Goal: Transaction & Acquisition: Subscribe to service/newsletter

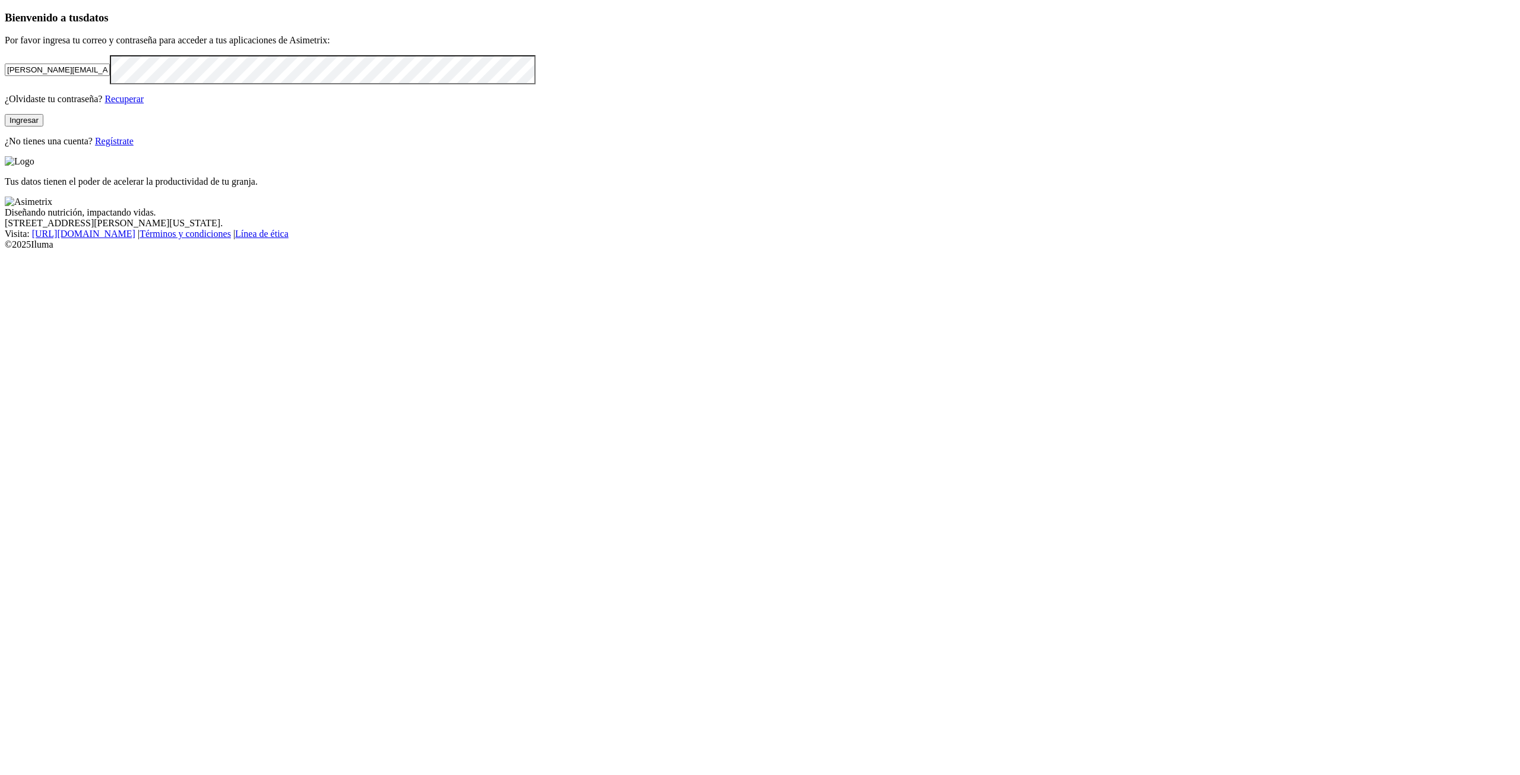
drag, startPoint x: 191, startPoint y: 210, endPoint x: 88, endPoint y: 211, distance: 102.8
click at [88, 147] on div "Bienvenido a tus datos Por favor ingresa tu correo y contraseña para acceder a …" at bounding box center [760, 79] width 1511 height 136
drag, startPoint x: 331, startPoint y: 211, endPoint x: 95, endPoint y: 207, distance: 236.4
click at [95, 76] on input "[PERSON_NAME][EMAIL_ADDRESS][PERSON_NAME][DOMAIN_NAME]" at bounding box center [57, 70] width 105 height 12
type input "[EMAIL_ADDRESS][DOMAIN_NAME]"
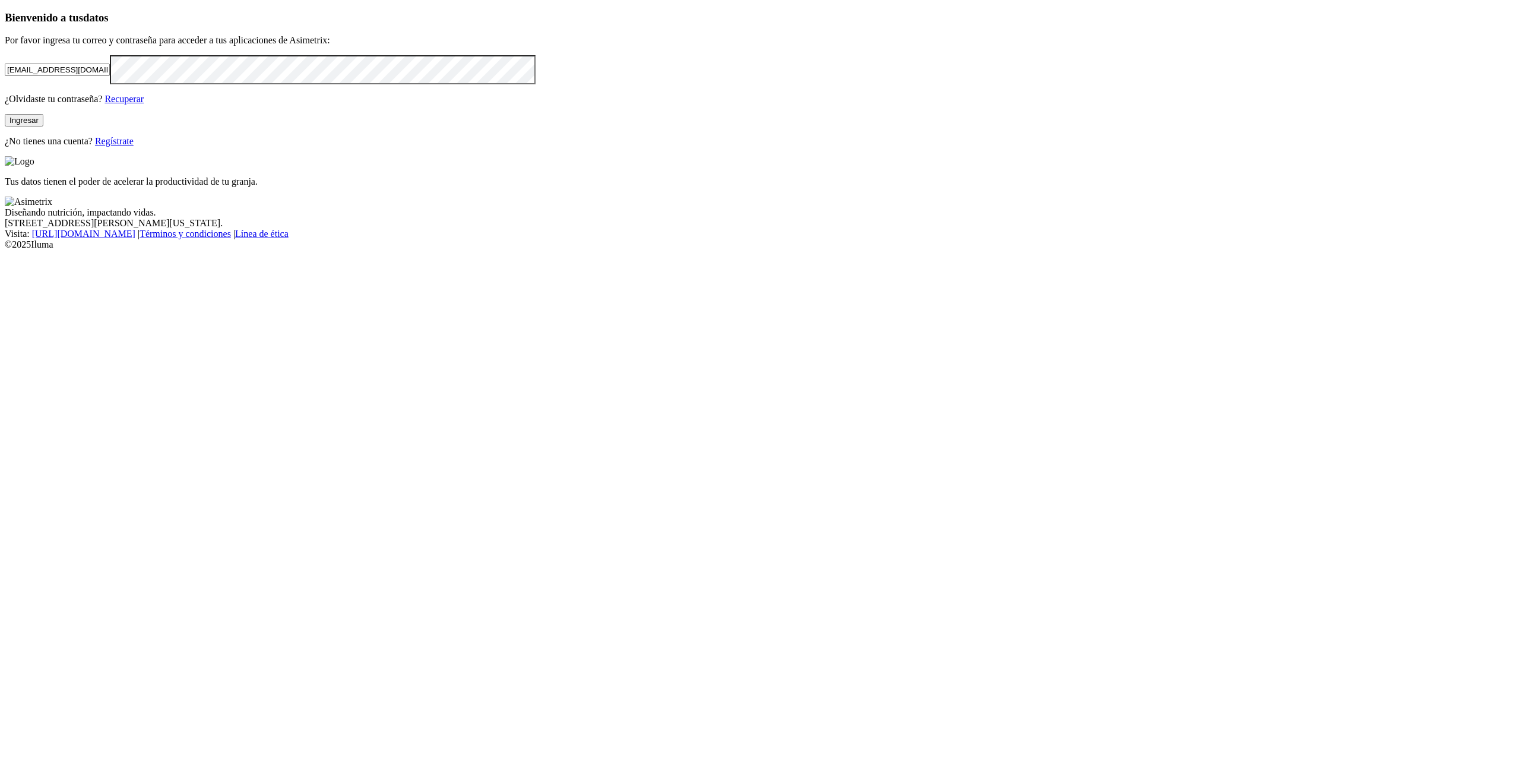
click at [86, 147] on div "Bienvenido a tus datos Por favor ingresa tu correo y contraseña para acceder a …" at bounding box center [760, 79] width 1511 height 136
click at [134, 146] on link "Regístrate" at bounding box center [114, 141] width 39 height 10
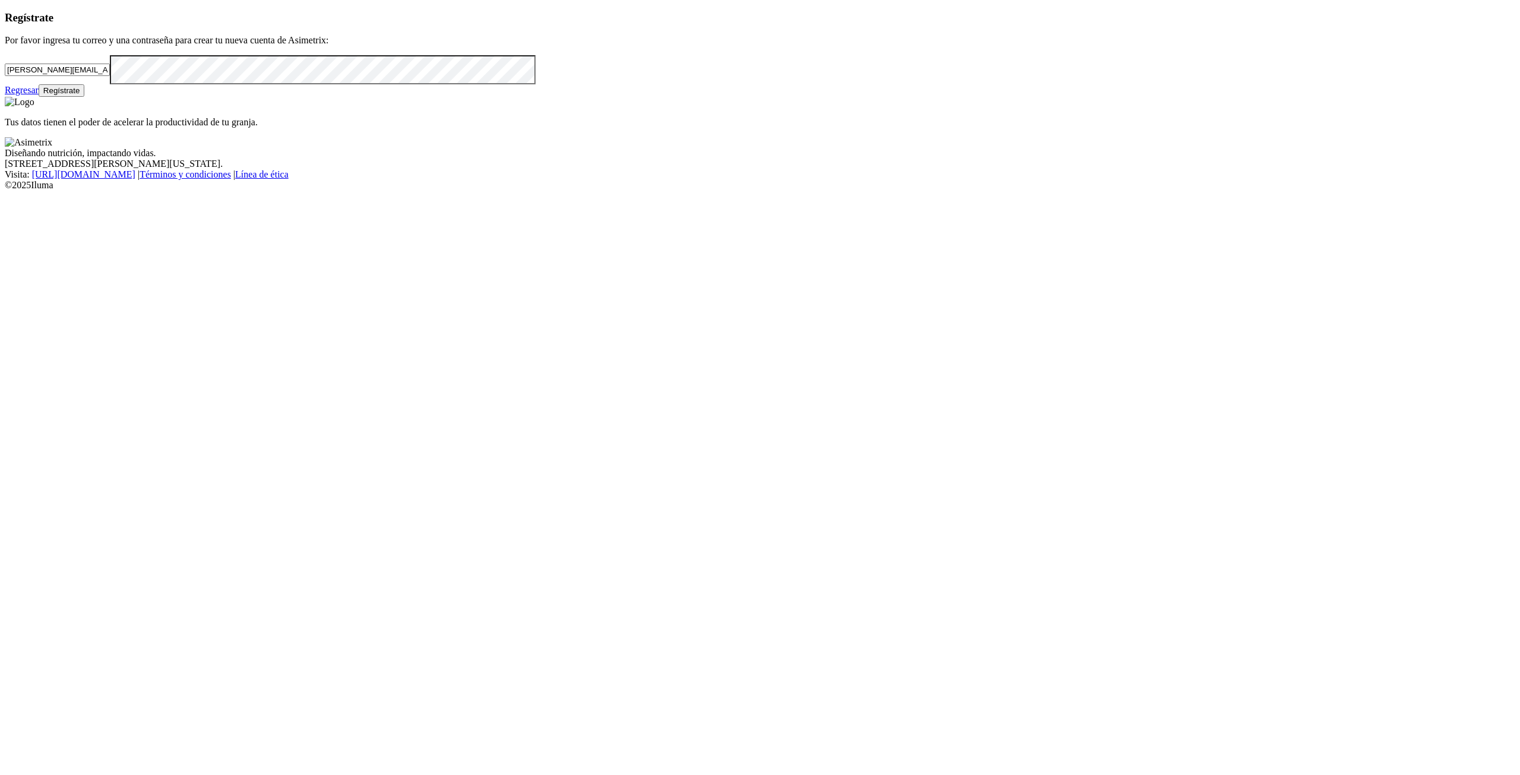
drag, startPoint x: 302, startPoint y: 211, endPoint x: 59, endPoint y: 196, distance: 242.8
click at [59, 97] on div "Regístrate Por favor ingresa tu correo y una contraseña para crear tu nueva cue…" at bounding box center [760, 54] width 1511 height 86
click at [110, 76] on input "[PERSON_NAME][EMAIL_ADDRESS][PERSON_NAME][DOMAIN_NAME]" at bounding box center [57, 70] width 105 height 12
drag, startPoint x: 303, startPoint y: 208, endPoint x: 64, endPoint y: 201, distance: 240.0
click at [64, 97] on div "Regístrate Por favor ingresa tu correo y una contraseña para crear tu nueva cue…" at bounding box center [760, 54] width 1511 height 86
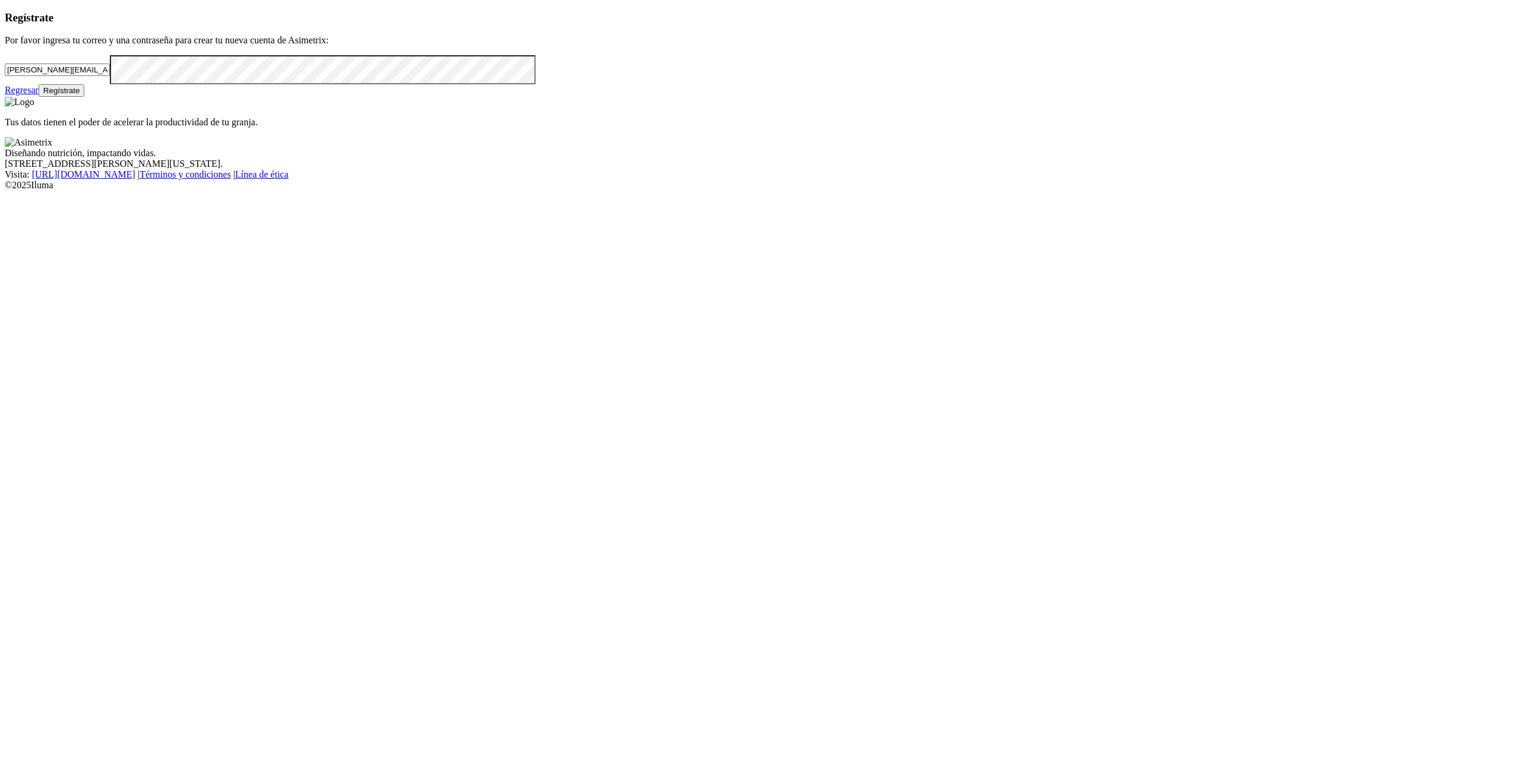
drag, startPoint x: 300, startPoint y: 220, endPoint x: 302, endPoint y: 213, distance: 7.3
click at [110, 76] on input "[PERSON_NAME][EMAIL_ADDRESS][PERSON_NAME][DOMAIN_NAME]" at bounding box center [57, 70] width 105 height 12
drag, startPoint x: 300, startPoint y: 207, endPoint x: 88, endPoint y: 204, distance: 212.6
click at [88, 97] on div "Regístrate Por favor ingresa tu correo y una contraseña para crear tu nueva cue…" at bounding box center [760, 54] width 1511 height 86
paste input "[EMAIL_ADDRESS][DOMAIN_NAME]"
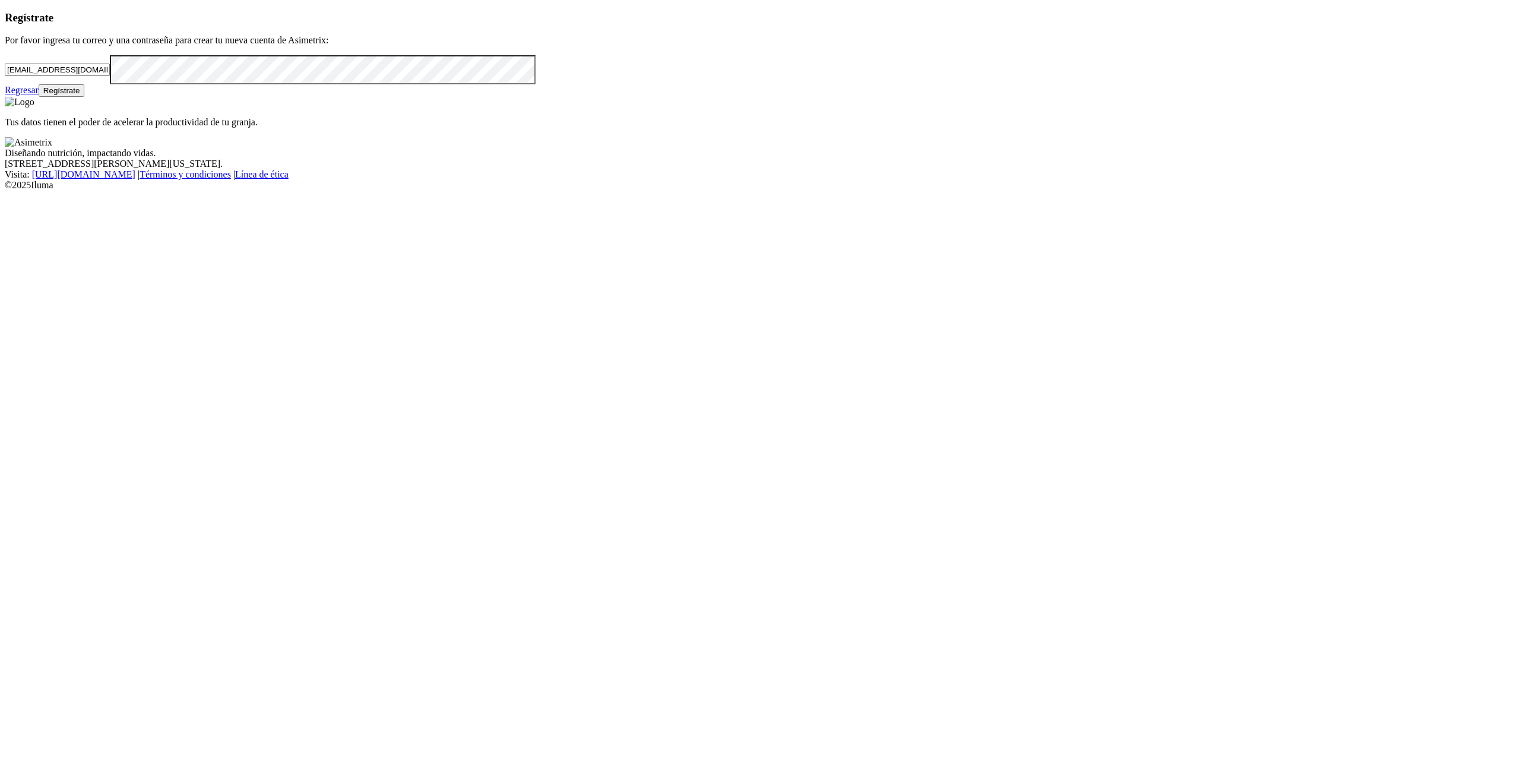
click at [83, 97] on div "Regístrate Por favor ingresa tu correo y una contraseña para crear tu nueva cue…" at bounding box center [760, 54] width 1511 height 86
click at [85, 97] on button "Regístrate" at bounding box center [62, 90] width 46 height 12
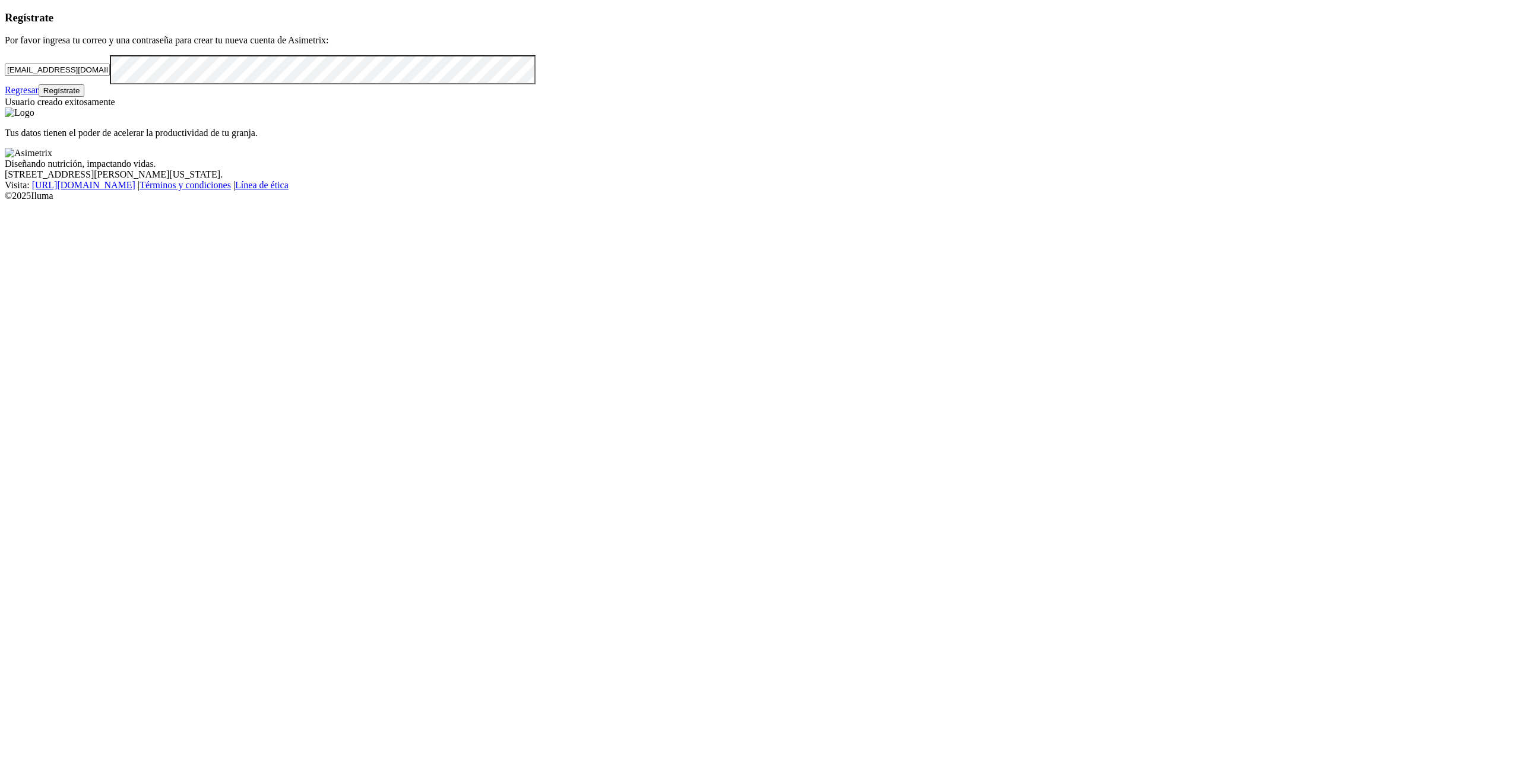
click at [241, 84] on form "[EMAIL_ADDRESS][DOMAIN_NAME]" at bounding box center [760, 69] width 1511 height 29
drag, startPoint x: 269, startPoint y: 211, endPoint x: 88, endPoint y: 204, distance: 180.7
click at [88, 108] on div "Regístrate Por favor ingresa tu correo y una contraseña para crear tu nueva cue…" at bounding box center [760, 59] width 1511 height 97
paste input "[EMAIL_ADDRESS]"
type input "[EMAIL_ADDRESS][DOMAIN_NAME]"
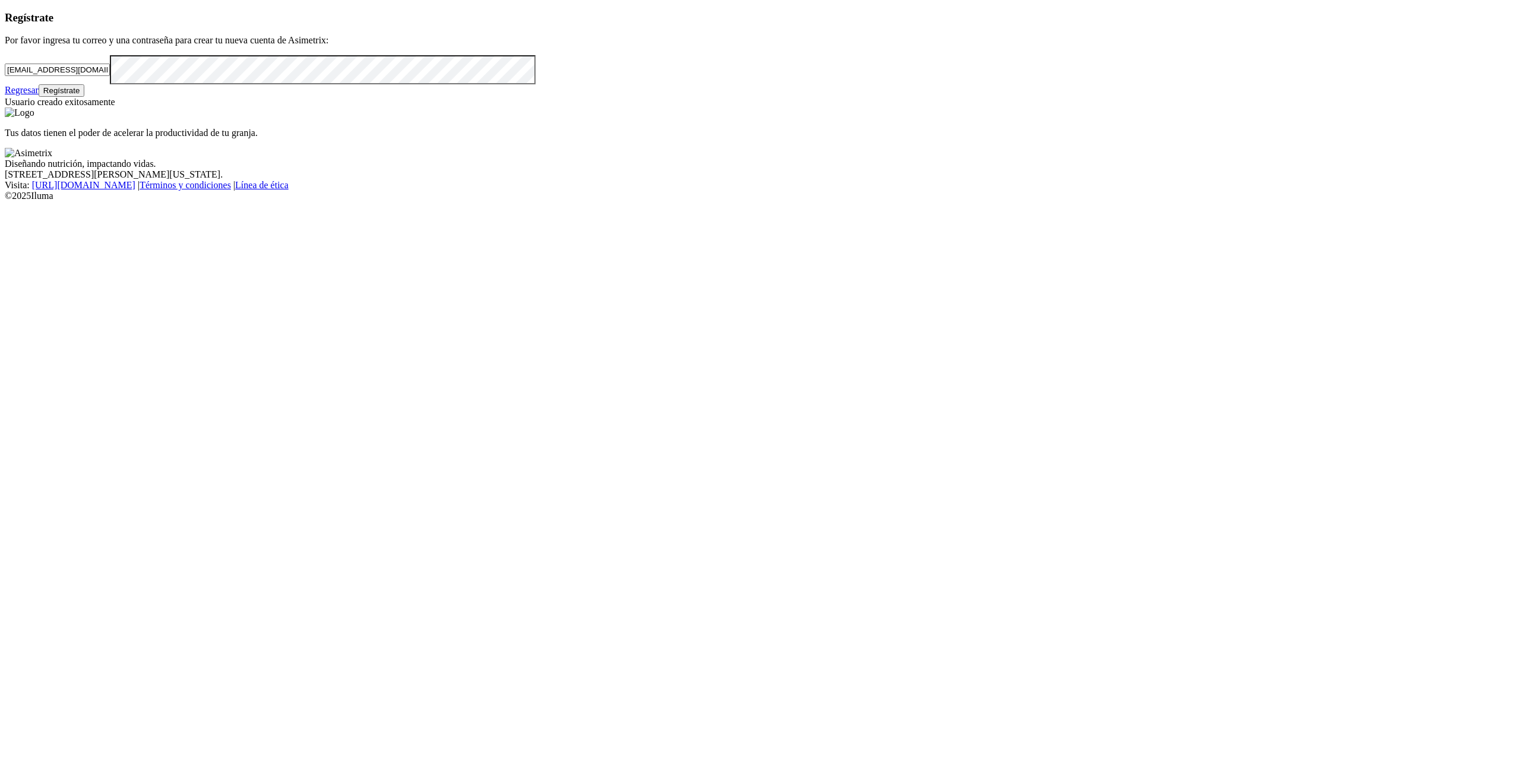
click at [77, 108] on div "Regístrate Por favor ingresa tu correo y una contraseña para crear tu nueva cue…" at bounding box center [760, 59] width 1511 height 97
click at [85, 97] on button "Regístrate" at bounding box center [62, 90] width 46 height 12
